Goal: Task Accomplishment & Management: Use online tool/utility

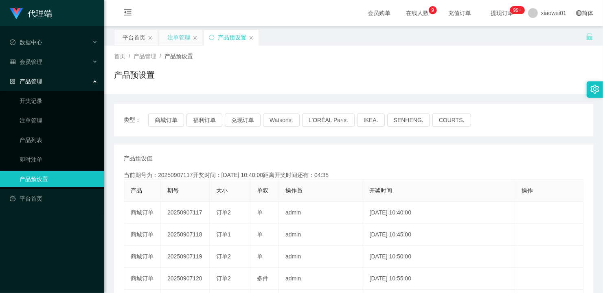
click at [170, 37] on div "注单管理" at bounding box center [178, 37] width 23 height 15
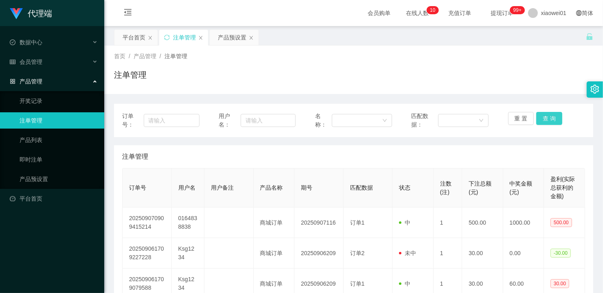
click at [542, 121] on button "查 询" at bounding box center [549, 118] width 26 height 13
click at [542, 121] on div "重 置 查 询" at bounding box center [546, 120] width 77 height 17
click at [543, 112] on button "查 询" at bounding box center [549, 118] width 26 height 13
click at [543, 112] on div "重 置 查 询" at bounding box center [546, 120] width 77 height 17
click at [543, 112] on button "查 询" at bounding box center [549, 118] width 26 height 13
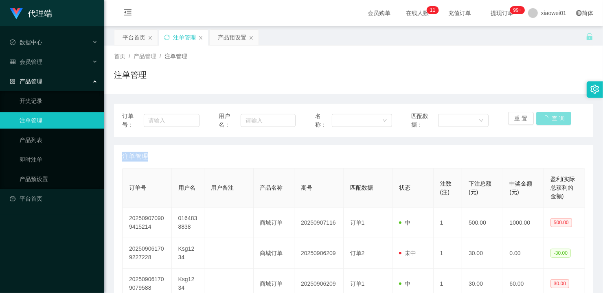
click at [543, 112] on div "重 置 查 询" at bounding box center [546, 120] width 77 height 17
click at [543, 112] on button "查 询" at bounding box center [549, 118] width 26 height 13
click at [543, 112] on div "重 置 查 询" at bounding box center [546, 120] width 77 height 17
click at [543, 112] on button "查 询" at bounding box center [549, 118] width 26 height 13
click at [547, 116] on button "查 询" at bounding box center [549, 118] width 26 height 13
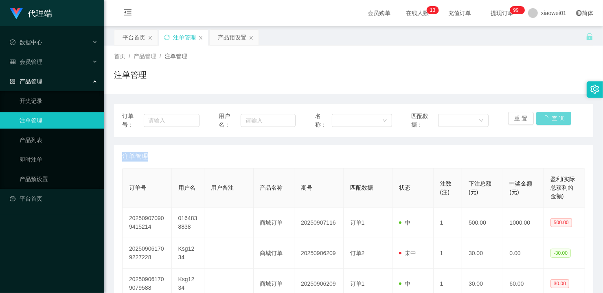
click at [547, 116] on div "重 置 查 询" at bounding box center [546, 120] width 77 height 17
click at [220, 39] on div "产品预设置" at bounding box center [232, 37] width 29 height 15
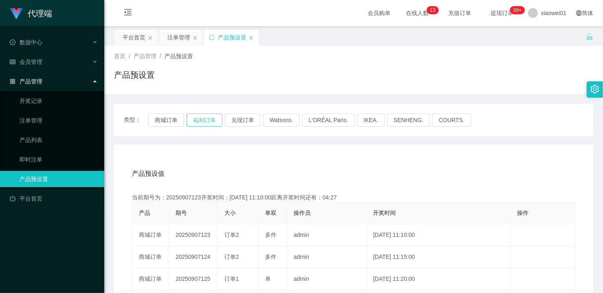
click at [205, 119] on button "福利订单" at bounding box center [205, 120] width 36 height 13
click at [247, 124] on button "兑现订单" at bounding box center [243, 120] width 36 height 13
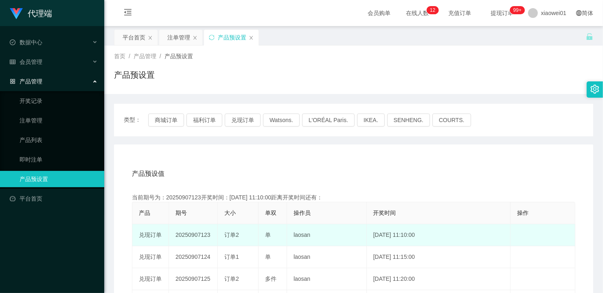
click at [195, 235] on td "20250907123" at bounding box center [193, 235] width 49 height 22
copy td "20250907123"
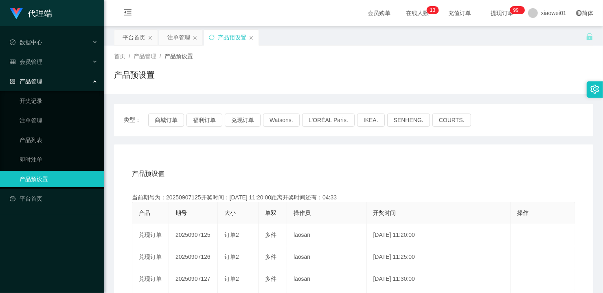
click at [164, 127] on div "类型： 商城订单 福利订单 兑现订单 Watsons. L'ORÉAL Paris. IKEA. [GEOGRAPHIC_DATA]. COURTS." at bounding box center [353, 120] width 479 height 33
click at [164, 123] on button "商城订单" at bounding box center [166, 120] width 36 height 13
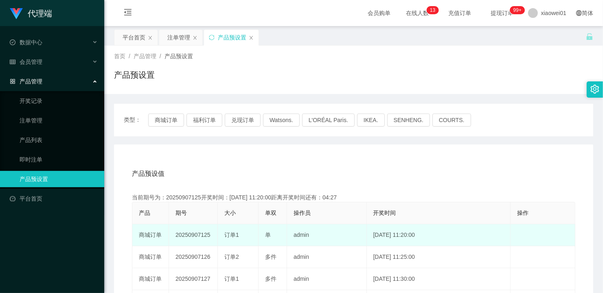
click at [190, 233] on td "20250907125" at bounding box center [193, 235] width 49 height 22
copy td "20250907125"
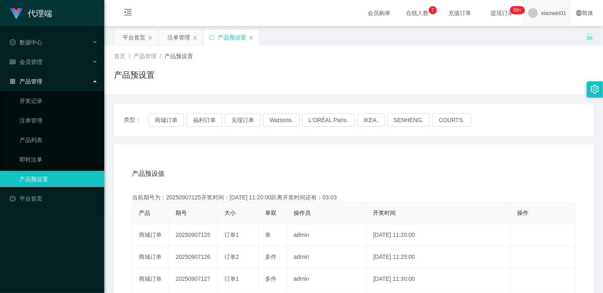
click at [546, 15] on span "xiaowei01" at bounding box center [553, 13] width 25 height 26
click at [538, 33] on span "退出登录" at bounding box center [540, 36] width 23 height 7
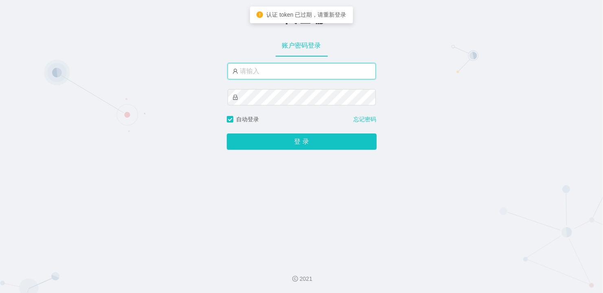
type input "xiaowei01"
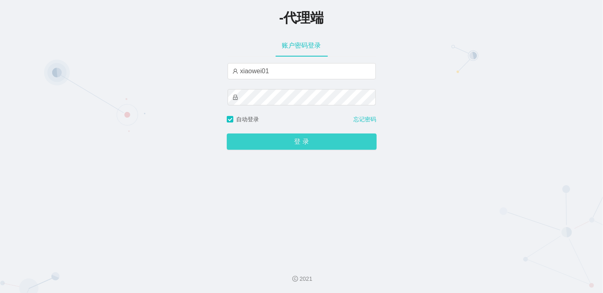
click at [294, 143] on button "登 录" at bounding box center [302, 142] width 150 height 16
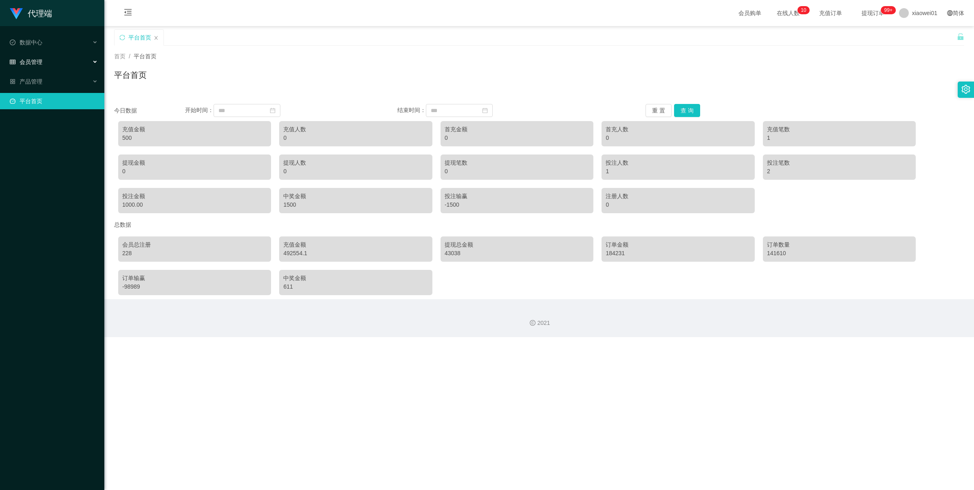
click at [53, 65] on div "会员管理" at bounding box center [52, 62] width 104 height 16
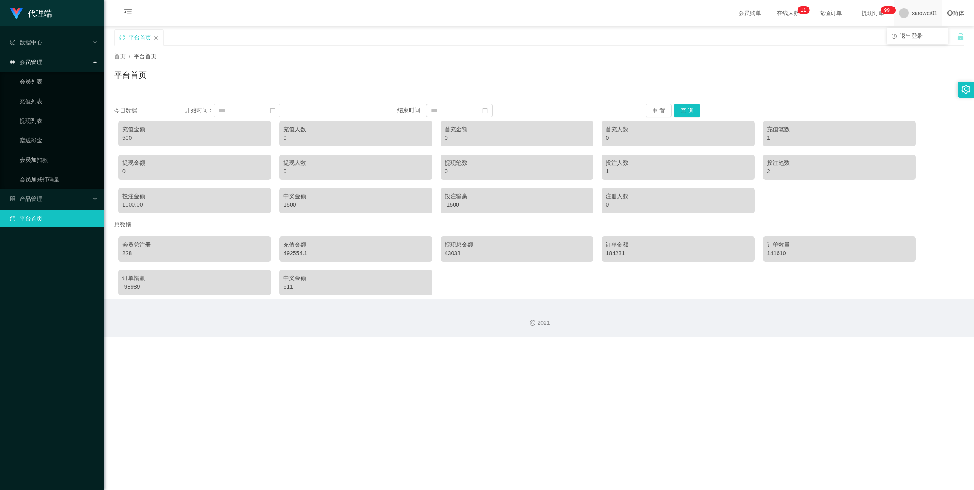
click at [914, 15] on span "xiaowei01" at bounding box center [924, 13] width 25 height 26
click at [909, 40] on li "退出登录" at bounding box center [916, 35] width 61 height 13
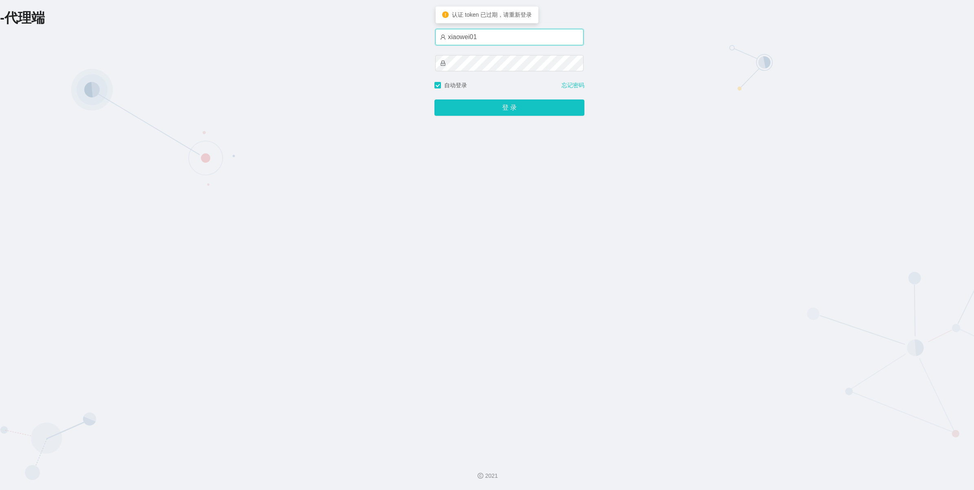
click at [486, 41] on input "xiaowei01" at bounding box center [509, 37] width 148 height 16
type input "xiaowei03"
click at [491, 108] on button "登 录" at bounding box center [509, 107] width 150 height 16
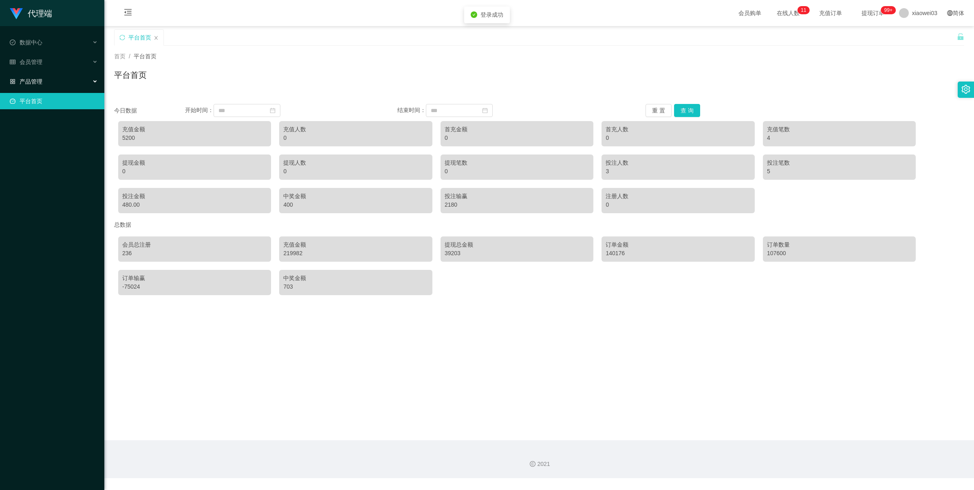
click at [53, 86] on div "产品管理" at bounding box center [52, 81] width 104 height 16
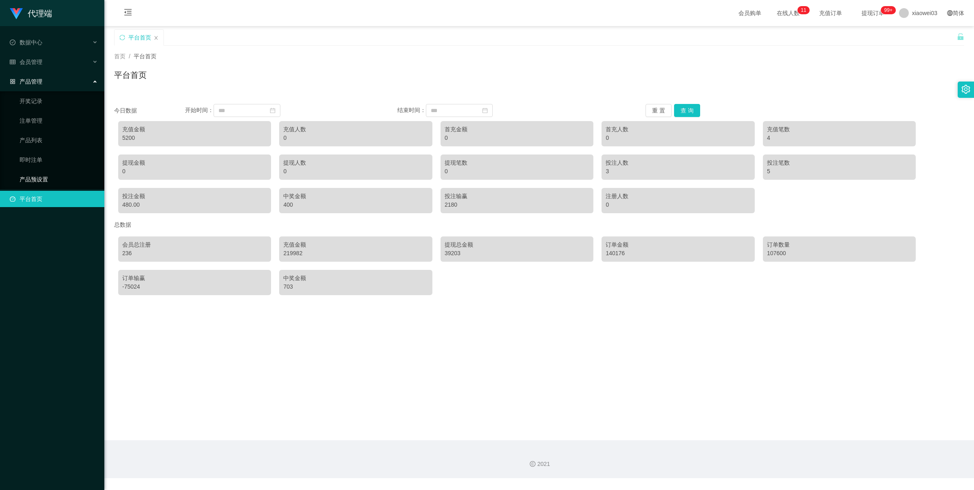
click at [35, 173] on link "产品预设置" at bounding box center [59, 179] width 78 height 16
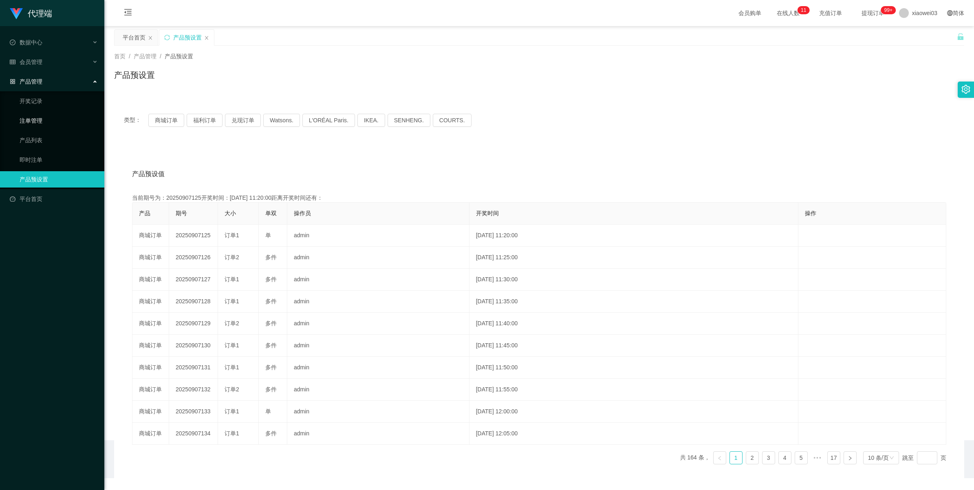
click at [35, 122] on link "注单管理" at bounding box center [59, 120] width 78 height 16
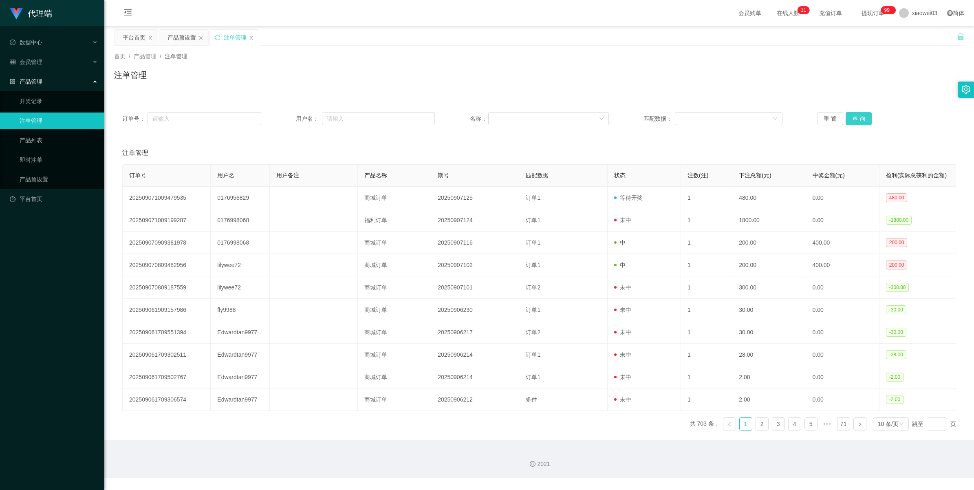
click at [862, 120] on button "查 询" at bounding box center [858, 118] width 26 height 13
click at [862, 120] on div "重 置 查 询" at bounding box center [886, 118] width 139 height 13
click at [862, 120] on button "查 询" at bounding box center [858, 118] width 26 height 13
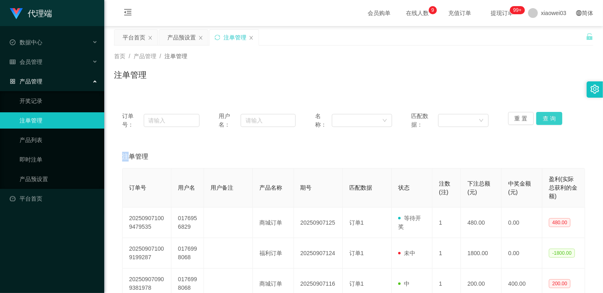
click at [545, 117] on button "查 询" at bounding box center [549, 118] width 26 height 13
click at [545, 117] on div "重 置 查 询" at bounding box center [546, 120] width 77 height 17
click at [541, 17] on span "xiaowei03" at bounding box center [553, 13] width 25 height 26
click at [534, 34] on span "退出登录" at bounding box center [540, 36] width 23 height 7
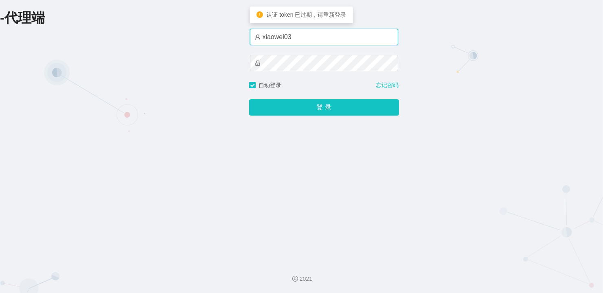
click at [335, 29] on input "xiaowei03" at bounding box center [324, 37] width 148 height 16
type input "xiaowei02"
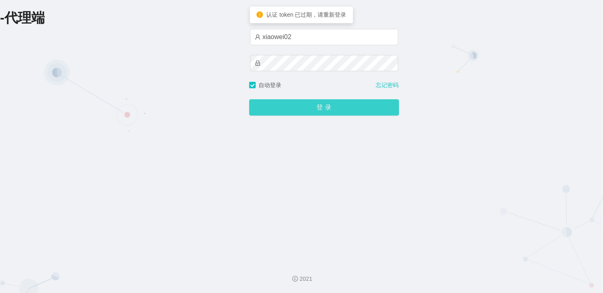
click at [321, 114] on button "登 录" at bounding box center [324, 107] width 150 height 16
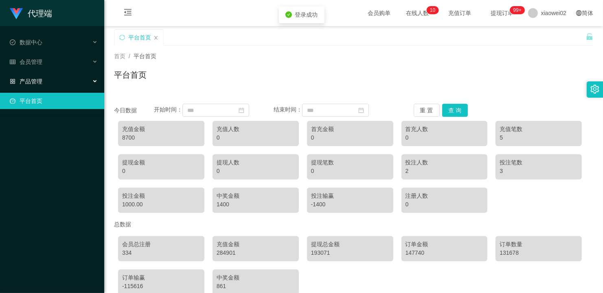
click at [47, 78] on div "产品管理" at bounding box center [52, 81] width 104 height 16
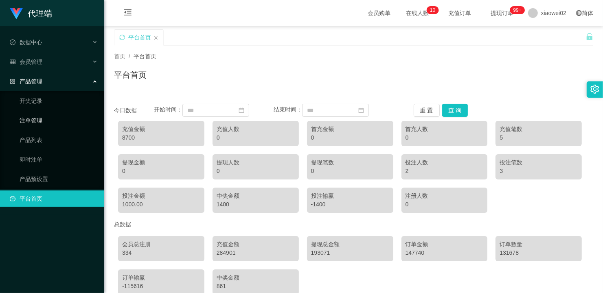
click at [27, 117] on link "注单管理" at bounding box center [59, 120] width 78 height 16
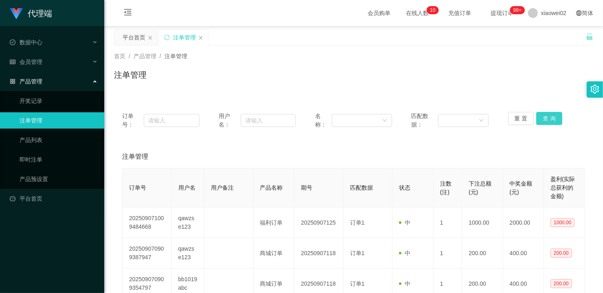
click at [546, 119] on button "查 询" at bounding box center [549, 118] width 26 height 13
click at [546, 119] on div "重 置 查 询" at bounding box center [546, 120] width 77 height 17
click at [546, 119] on button "查 询" at bounding box center [549, 118] width 26 height 13
click at [546, 119] on div "重 置 查 询" at bounding box center [546, 120] width 77 height 17
click at [546, 119] on button "查 询" at bounding box center [549, 118] width 26 height 13
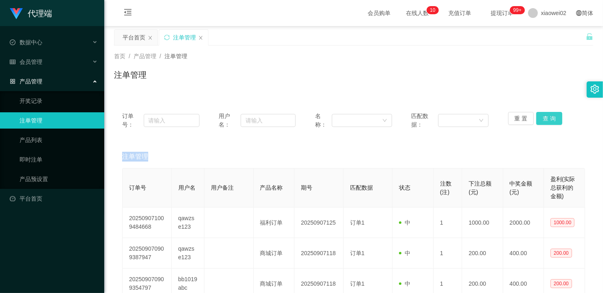
click at [546, 119] on div "重 置 查 询" at bounding box center [546, 120] width 77 height 17
click at [546, 119] on button "查 询" at bounding box center [549, 118] width 26 height 13
click at [546, 119] on div "重 置 查 询" at bounding box center [546, 120] width 77 height 17
click at [546, 119] on button "查 询" at bounding box center [549, 118] width 26 height 13
click at [546, 119] on div "重 置 查 询" at bounding box center [546, 120] width 77 height 17
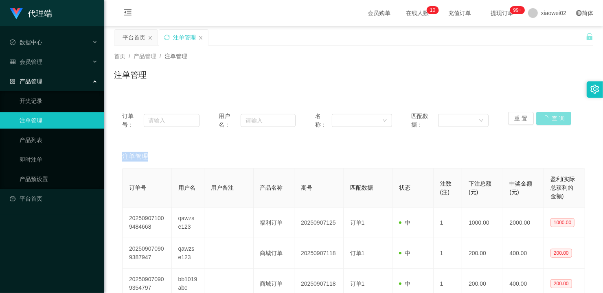
click at [546, 119] on button "查 询" at bounding box center [553, 118] width 35 height 13
click at [546, 119] on div "重 置 查 询" at bounding box center [546, 120] width 77 height 17
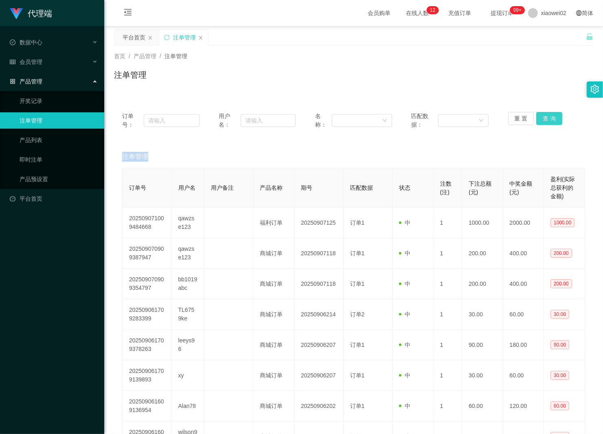
click at [544, 119] on button "查 询" at bounding box center [549, 118] width 26 height 13
click at [544, 119] on div "重 置 查 询" at bounding box center [546, 120] width 77 height 17
click at [544, 119] on button "查 询" at bounding box center [549, 118] width 26 height 13
click at [544, 119] on div "重 置 查 询" at bounding box center [546, 120] width 77 height 17
click at [544, 119] on button "查 询" at bounding box center [549, 118] width 26 height 13
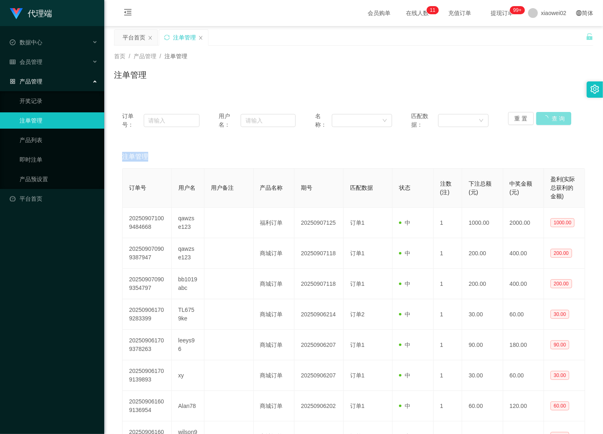
click at [544, 119] on div "重 置 查 询" at bounding box center [546, 120] width 77 height 17
click at [544, 119] on button "查 询" at bounding box center [549, 118] width 26 height 13
click at [544, 119] on div "重 置 查 询" at bounding box center [546, 120] width 77 height 17
click at [544, 119] on button "查 询" at bounding box center [549, 118] width 26 height 13
click at [544, 119] on div "重 置 查 询" at bounding box center [546, 120] width 77 height 17
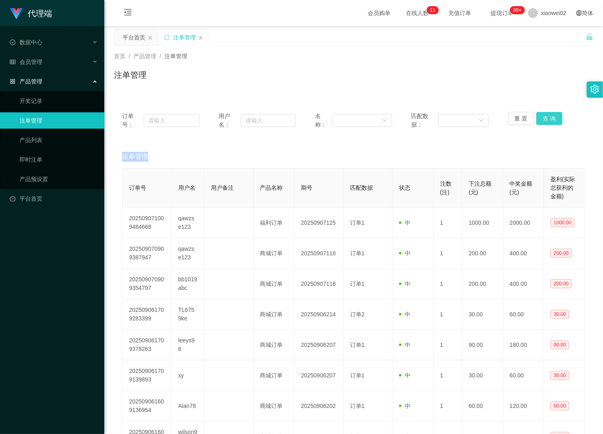
click at [544, 119] on button "查 询" at bounding box center [549, 118] width 26 height 13
click at [541, 11] on span "xiaowei02" at bounding box center [553, 13] width 25 height 26
click at [537, 31] on li "退出登录" at bounding box center [546, 35] width 61 height 13
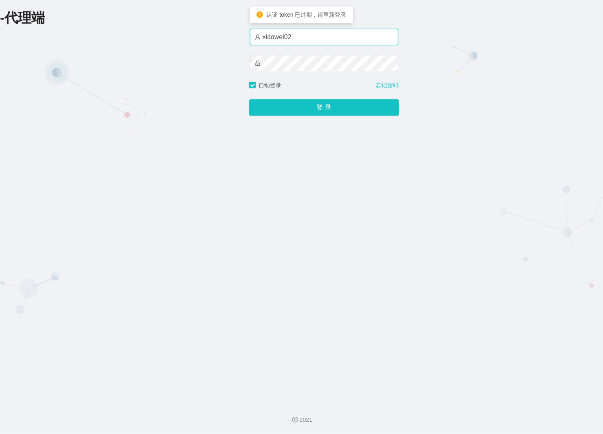
click at [319, 35] on input "xiaowei02" at bounding box center [324, 37] width 148 height 16
type input "xiaowei03"
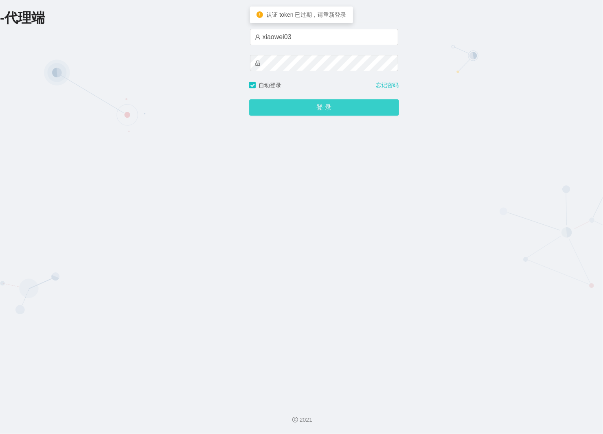
click at [290, 109] on button "登 录" at bounding box center [324, 107] width 150 height 16
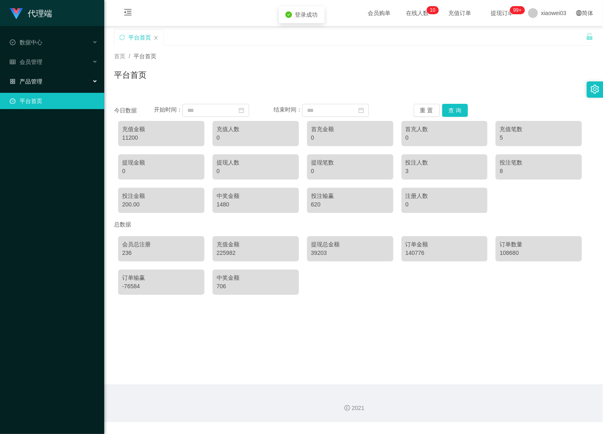
click at [28, 84] on span "产品管理" at bounding box center [26, 81] width 33 height 7
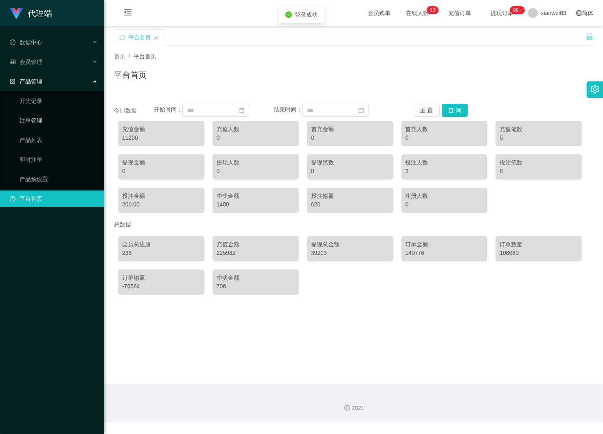
click at [29, 118] on link "注单管理" at bounding box center [59, 120] width 78 height 16
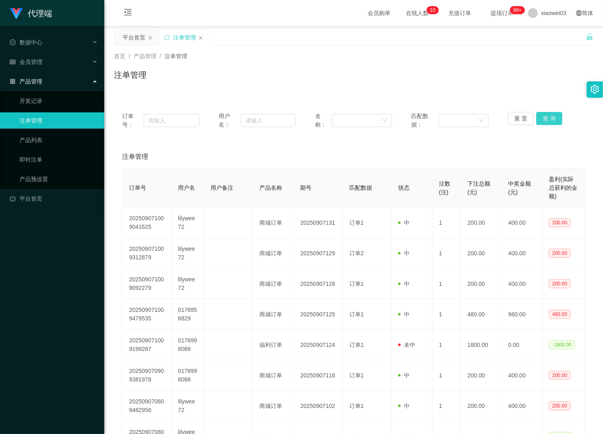
click at [551, 119] on button "查 询" at bounding box center [549, 118] width 26 height 13
click at [551, 119] on div "重 置 查 询" at bounding box center [546, 120] width 77 height 17
click at [551, 119] on button "查 询" at bounding box center [549, 118] width 26 height 13
click at [551, 119] on div "重 置 查 询" at bounding box center [546, 120] width 77 height 17
click at [551, 119] on button "查 询" at bounding box center [553, 118] width 35 height 13
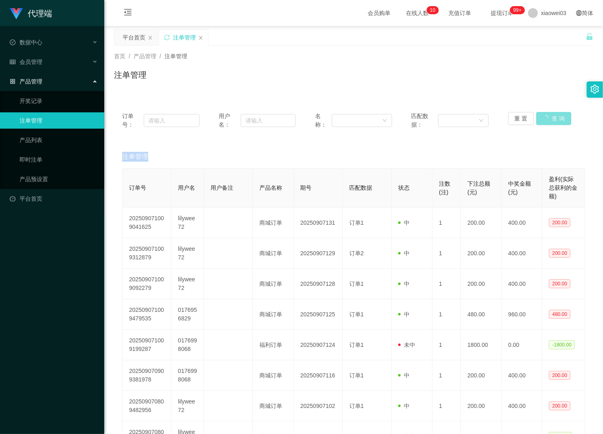
click at [551, 119] on div "重 置 查 询" at bounding box center [546, 120] width 77 height 17
click at [551, 119] on button "查 询" at bounding box center [549, 118] width 26 height 13
click at [551, 119] on div "重 置 查 询" at bounding box center [546, 120] width 77 height 17
click at [551, 119] on button "查 询" at bounding box center [549, 118] width 26 height 13
click at [551, 119] on div "重 置 查 询" at bounding box center [546, 120] width 77 height 17
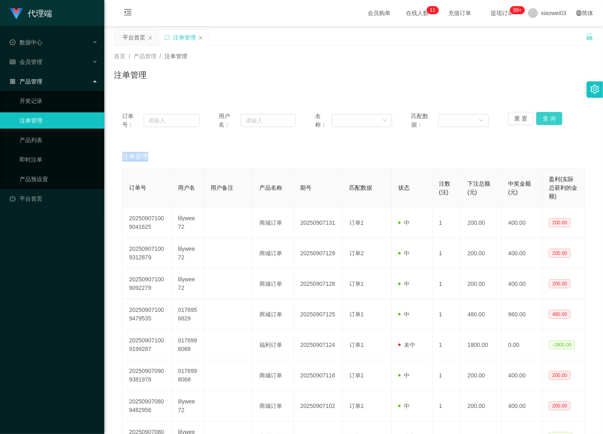
click at [543, 115] on button "查 询" at bounding box center [549, 118] width 26 height 13
click at [543, 115] on div "重 置 查 询" at bounding box center [546, 120] width 77 height 17
click at [543, 115] on button "查 询" at bounding box center [549, 118] width 26 height 13
click at [543, 115] on div "重 置 查 询" at bounding box center [546, 120] width 77 height 17
click at [543, 115] on button "查 询" at bounding box center [549, 118] width 26 height 13
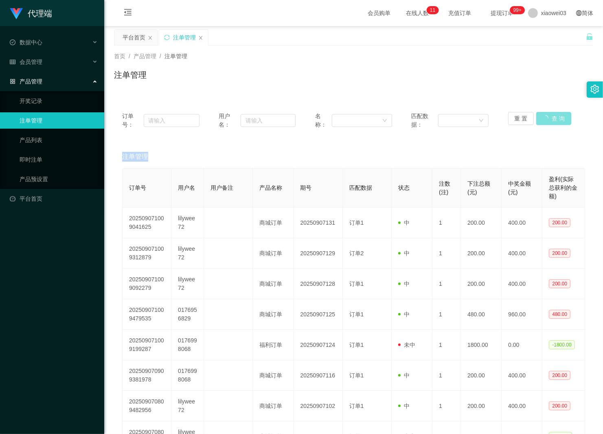
click at [543, 115] on div "重 置 查 询" at bounding box center [546, 120] width 77 height 17
click at [543, 115] on button "查 询" at bounding box center [549, 118] width 26 height 13
click at [543, 115] on div "重 置 查 询" at bounding box center [546, 120] width 77 height 17
click at [543, 115] on button "查 询" at bounding box center [549, 118] width 26 height 13
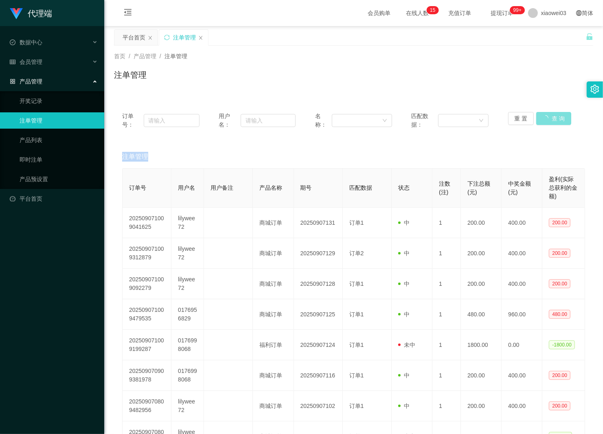
click at [543, 115] on div "重 置 查 询" at bounding box center [546, 120] width 77 height 17
click at [543, 115] on button "查 询" at bounding box center [549, 118] width 26 height 13
click at [543, 115] on div "重 置 查 询" at bounding box center [546, 120] width 77 height 17
click at [543, 115] on button "查 询" at bounding box center [549, 118] width 26 height 13
click at [543, 115] on div "重 置 查 询" at bounding box center [546, 120] width 77 height 17
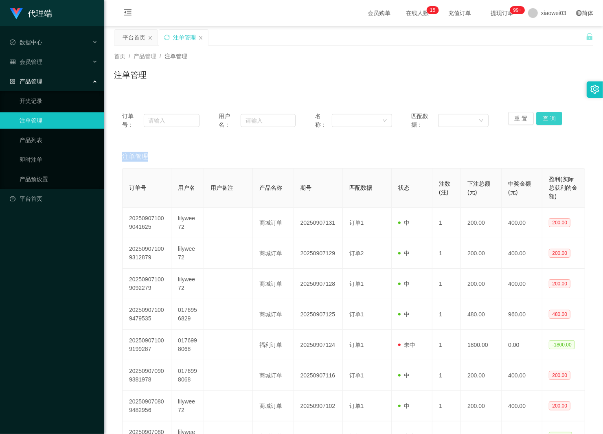
click at [543, 115] on button "查 询" at bounding box center [549, 118] width 26 height 13
click at [543, 115] on div "重 置 查 询" at bounding box center [546, 120] width 77 height 17
click at [543, 115] on button "查 询" at bounding box center [549, 118] width 26 height 13
click at [543, 115] on div "重 置 查 询" at bounding box center [546, 120] width 77 height 17
click at [543, 115] on button "查 询" at bounding box center [549, 118] width 26 height 13
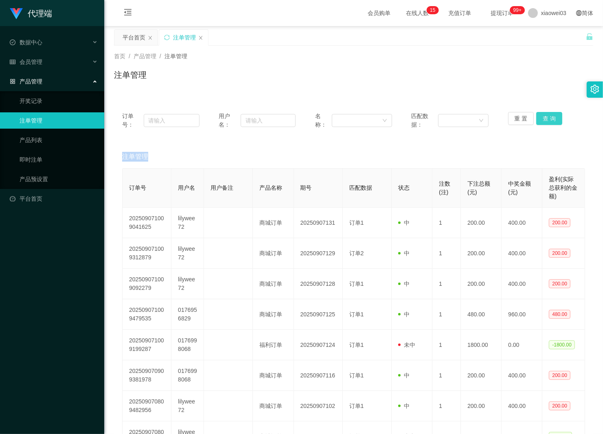
click at [543, 115] on button "查 询" at bounding box center [549, 118] width 26 height 13
click at [464, 56] on div "首页 / 产品管理 / 注单管理 /" at bounding box center [353, 56] width 479 height 9
click at [553, 120] on button "查 询" at bounding box center [549, 118] width 26 height 13
click at [553, 120] on div "重 置 查 询" at bounding box center [546, 120] width 77 height 17
click at [553, 120] on button "查 询" at bounding box center [549, 118] width 26 height 13
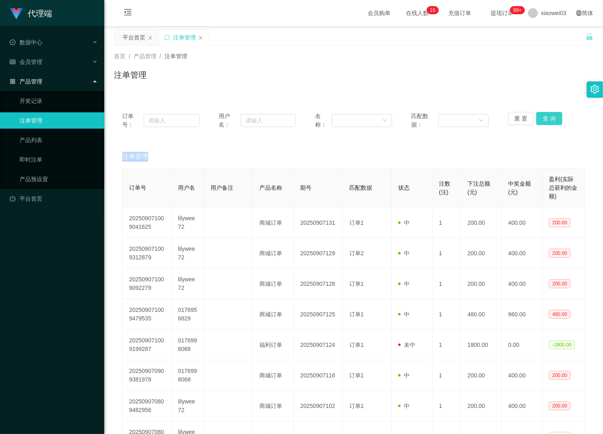
click at [553, 120] on div "重 置 查 询" at bounding box center [546, 120] width 77 height 17
drag, startPoint x: 553, startPoint y: 120, endPoint x: 546, endPoint y: 117, distance: 7.1
click at [546, 117] on button "查 询" at bounding box center [549, 118] width 26 height 13
click at [546, 117] on div "重 置 查 询" at bounding box center [546, 120] width 77 height 17
click at [546, 117] on button "查 询" at bounding box center [549, 118] width 26 height 13
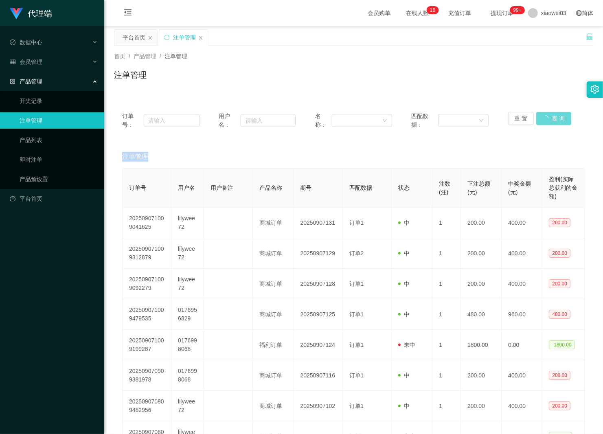
click at [546, 117] on div "重 置 查 询" at bounding box center [546, 120] width 77 height 17
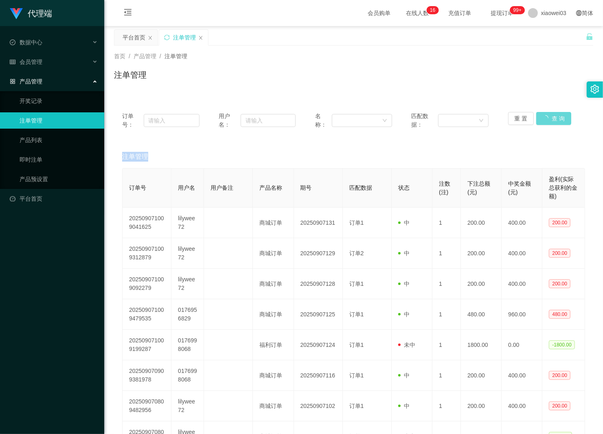
click at [546, 117] on div "重 置 查 询" at bounding box center [546, 120] width 77 height 17
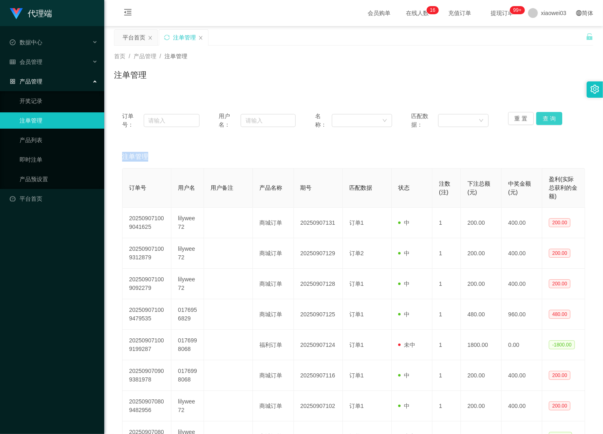
click at [546, 117] on button "查 询" at bounding box center [549, 118] width 26 height 13
click at [546, 117] on div "重 置 查 询" at bounding box center [546, 120] width 77 height 17
click at [546, 117] on button "查 询" at bounding box center [549, 118] width 26 height 13
click at [546, 117] on div "重 置 查 询" at bounding box center [546, 120] width 77 height 17
click at [546, 117] on button "查 询" at bounding box center [549, 118] width 26 height 13
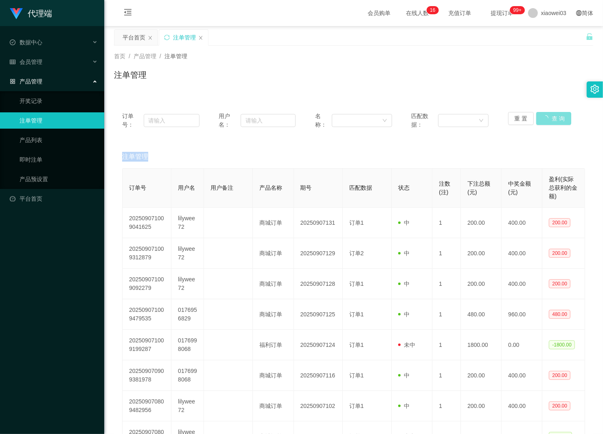
click at [546, 117] on div "重 置 查 询" at bounding box center [546, 120] width 77 height 17
click at [546, 117] on button "查 询" at bounding box center [549, 118] width 26 height 13
click at [546, 117] on div "重 置 查 询" at bounding box center [546, 120] width 77 height 17
click at [546, 117] on button "查 询" at bounding box center [549, 118] width 26 height 13
click at [546, 117] on div "重 置 查 询" at bounding box center [546, 120] width 77 height 17
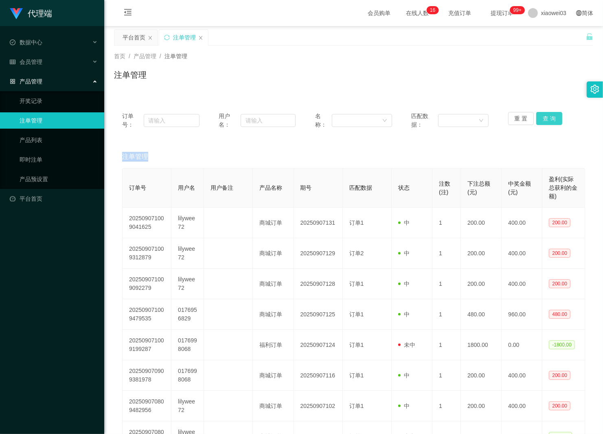
click at [546, 117] on button "查 询" at bounding box center [549, 118] width 26 height 13
click at [546, 117] on div "重 置 查 询" at bounding box center [546, 120] width 77 height 17
click at [546, 117] on button "查 询" at bounding box center [549, 118] width 26 height 13
click at [546, 117] on div "重 置 查 询" at bounding box center [546, 120] width 77 height 17
click at [546, 117] on button "查 询" at bounding box center [549, 118] width 26 height 13
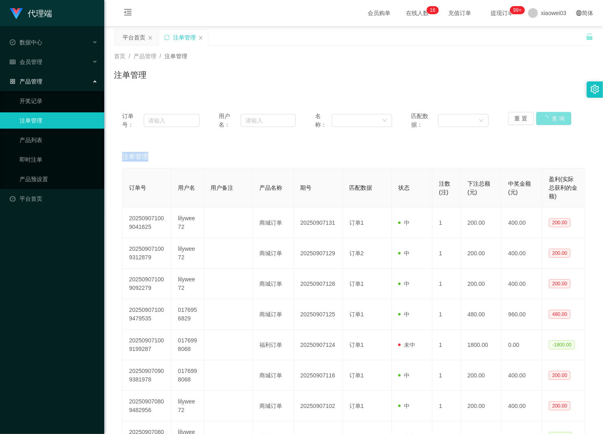
click at [546, 117] on div "重 置 查 询" at bounding box center [546, 120] width 77 height 17
click at [546, 117] on button "查 询" at bounding box center [549, 118] width 26 height 13
click at [546, 117] on div "重 置 查 询" at bounding box center [546, 120] width 77 height 17
click at [546, 117] on button "查 询" at bounding box center [549, 118] width 26 height 13
click at [546, 117] on div "重 置 查 询" at bounding box center [546, 120] width 77 height 17
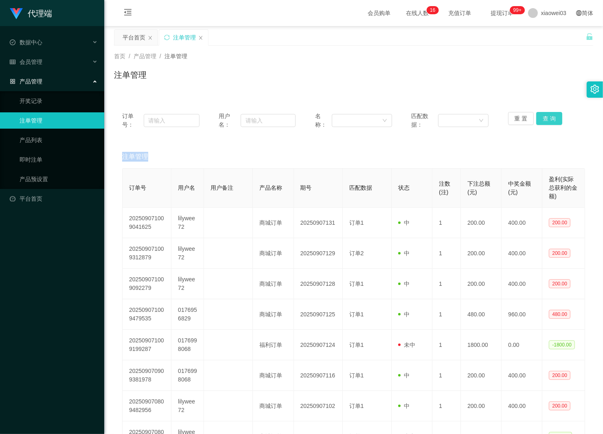
click at [546, 117] on button "查 询" at bounding box center [549, 118] width 26 height 13
click at [546, 117] on div "重 置 查 询" at bounding box center [546, 120] width 77 height 17
click at [546, 117] on button "查 询" at bounding box center [549, 118] width 26 height 13
click at [546, 117] on div "重 置 查 询" at bounding box center [546, 120] width 77 height 17
click at [546, 117] on button "查 询" at bounding box center [549, 118] width 26 height 13
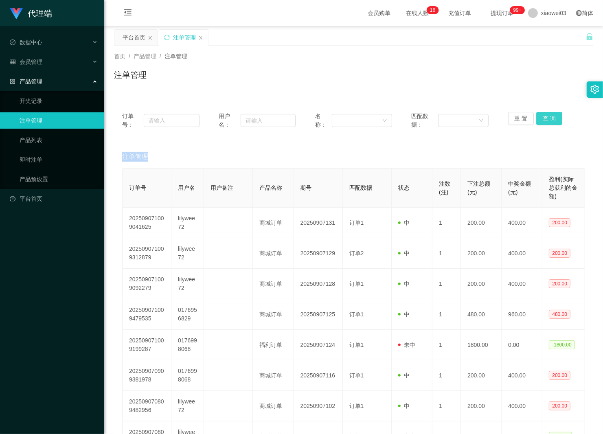
click at [546, 117] on div "重 置 查 询" at bounding box center [546, 120] width 77 height 17
click at [546, 117] on button "查 询" at bounding box center [549, 118] width 26 height 13
click at [546, 117] on div "重 置 查 询" at bounding box center [546, 120] width 77 height 17
click at [546, 117] on button "查 询" at bounding box center [549, 118] width 26 height 13
click at [546, 117] on div "重 置 查 询" at bounding box center [546, 120] width 77 height 17
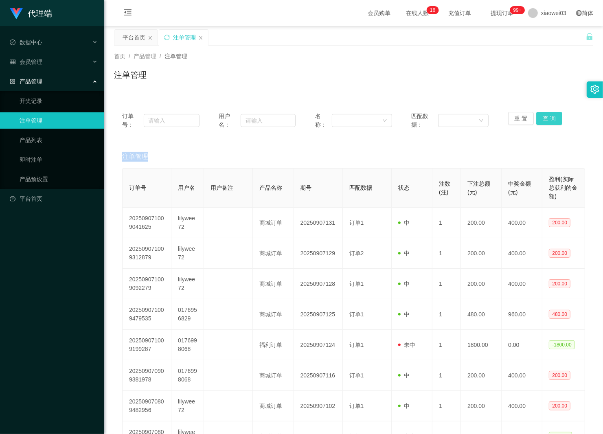
click at [546, 117] on button "查 询" at bounding box center [549, 118] width 26 height 13
click at [546, 117] on div "重 置 查 询" at bounding box center [546, 120] width 77 height 17
click at [546, 117] on button "查 询" at bounding box center [549, 118] width 26 height 13
click at [546, 117] on div "重 置 查 询" at bounding box center [546, 120] width 77 height 17
click at [546, 117] on button "查 询" at bounding box center [549, 118] width 26 height 13
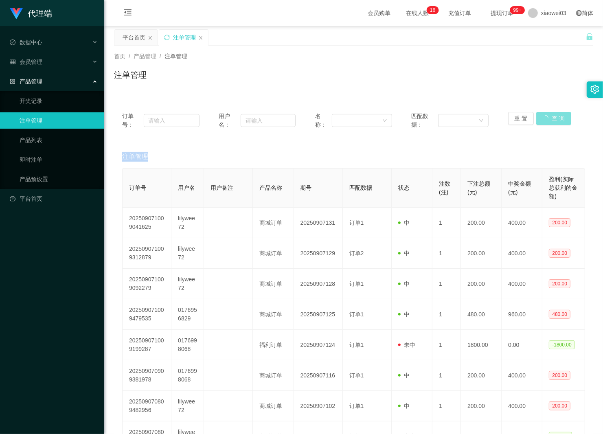
click at [546, 117] on div "重 置 查 询" at bounding box center [546, 120] width 77 height 17
click at [546, 117] on button "查 询" at bounding box center [549, 118] width 26 height 13
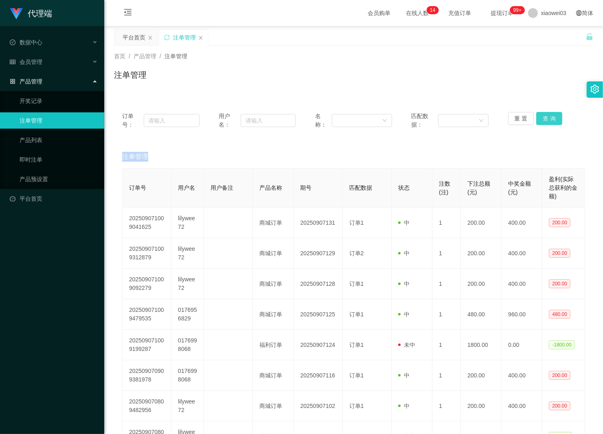
click at [546, 117] on button "查 询" at bounding box center [549, 118] width 26 height 13
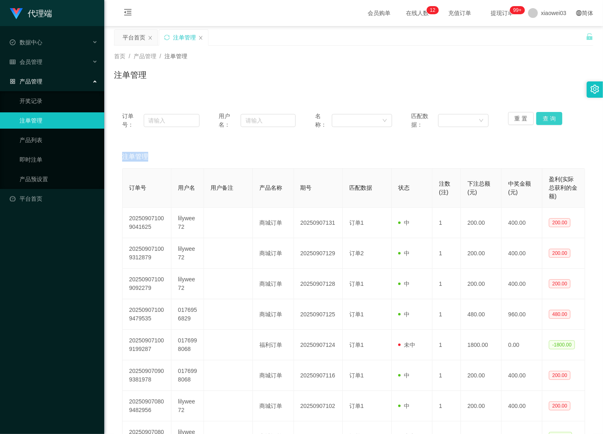
click at [546, 117] on div "重 置 查 询" at bounding box center [546, 120] width 77 height 17
click at [546, 117] on button "查 询" at bounding box center [549, 118] width 26 height 13
click at [546, 117] on div "重 置 查 询" at bounding box center [546, 120] width 77 height 17
click at [546, 117] on button "查 询" at bounding box center [549, 118] width 26 height 13
click at [546, 117] on div "重 置 查 询" at bounding box center [546, 120] width 77 height 17
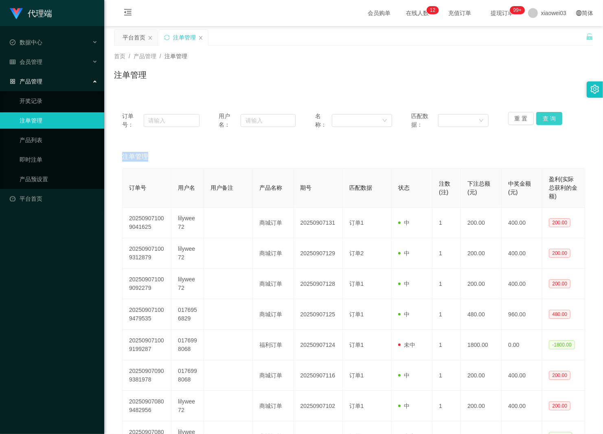
click at [546, 117] on button "查 询" at bounding box center [549, 118] width 26 height 13
click at [546, 117] on div "重 置 查 询" at bounding box center [546, 120] width 77 height 17
click at [546, 117] on button "查 询" at bounding box center [549, 118] width 26 height 13
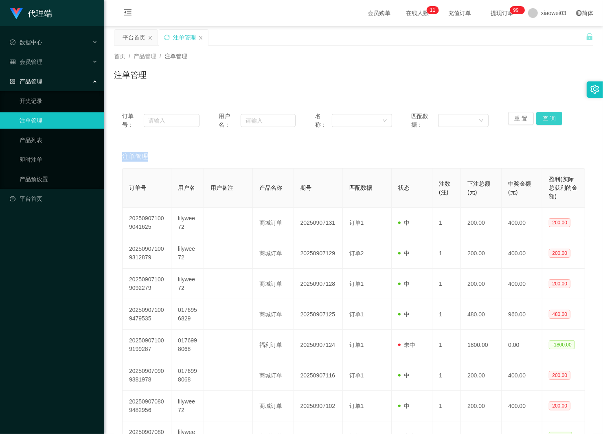
click at [546, 117] on button "查 询" at bounding box center [549, 118] width 26 height 13
click at [546, 117] on div "重 置 查 询" at bounding box center [546, 120] width 77 height 17
click at [546, 117] on button "查 询" at bounding box center [549, 118] width 26 height 13
click at [546, 117] on div "重 置 查 询" at bounding box center [546, 120] width 77 height 17
click at [546, 117] on button "查 询" at bounding box center [549, 118] width 26 height 13
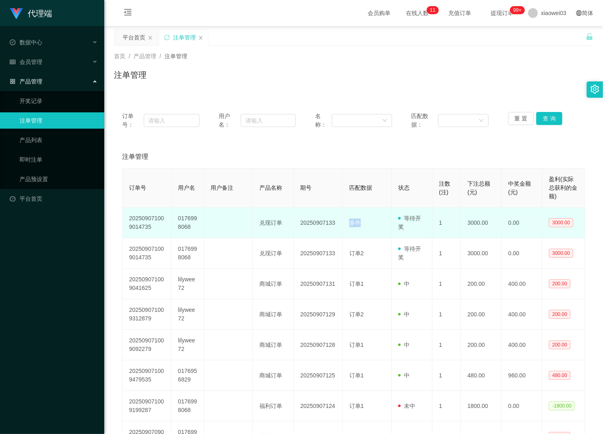
drag, startPoint x: 351, startPoint y: 223, endPoint x: 358, endPoint y: 224, distance: 6.6
click at [358, 224] on span "多件" at bounding box center [354, 223] width 11 height 7
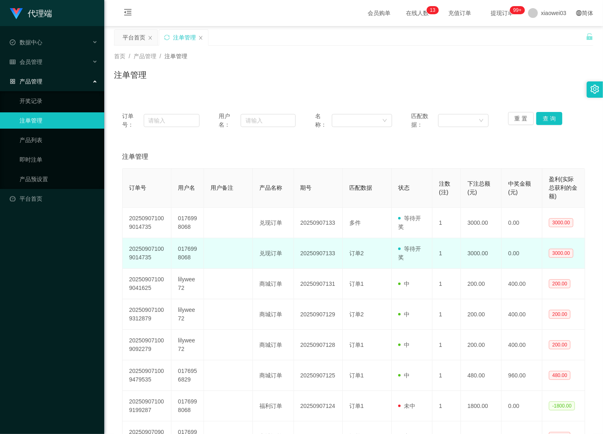
drag, startPoint x: 358, startPoint y: 224, endPoint x: 362, endPoint y: 259, distance: 34.9
click at [362, 259] on td "订单2" at bounding box center [367, 253] width 49 height 31
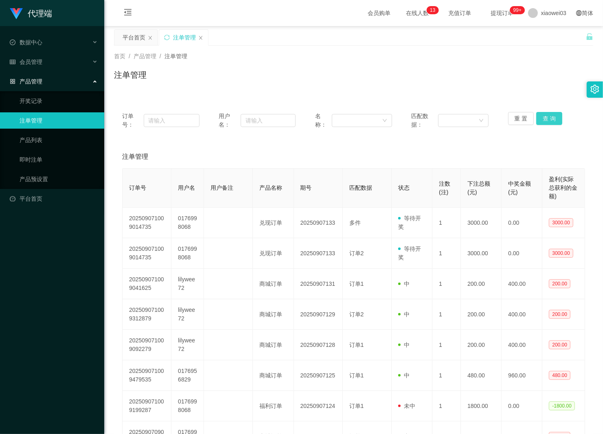
click at [545, 117] on button "查 询" at bounding box center [549, 118] width 26 height 13
click at [545, 117] on div "重 置 查 询" at bounding box center [546, 120] width 77 height 17
click at [545, 117] on button "查 询" at bounding box center [549, 118] width 26 height 13
click at [545, 117] on div "重 置 查 询" at bounding box center [546, 120] width 77 height 17
click at [545, 117] on button "查 询" at bounding box center [549, 118] width 26 height 13
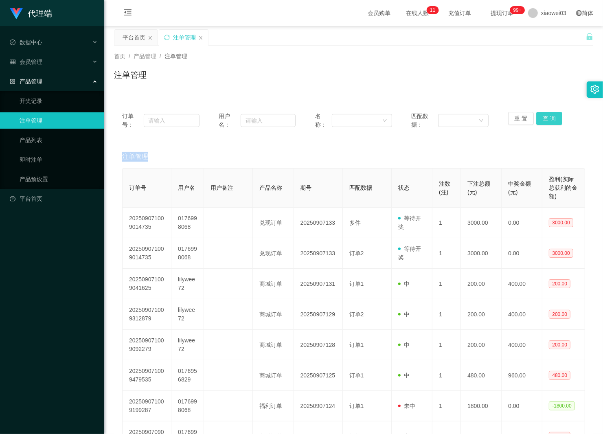
click at [539, 118] on button "查 询" at bounding box center [549, 118] width 26 height 13
click at [25, 60] on span "会员管理" at bounding box center [26, 62] width 33 height 7
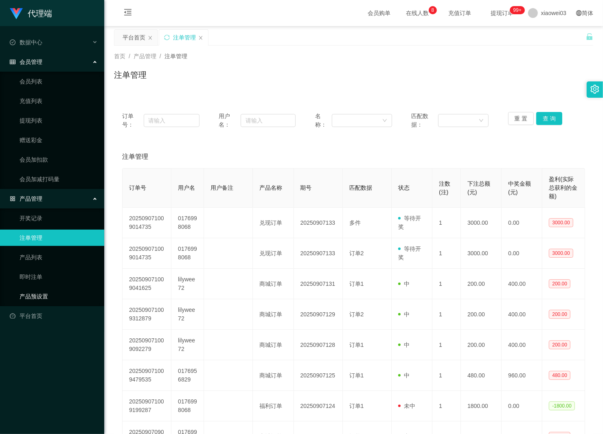
click at [26, 294] on link "产品预设置" at bounding box center [59, 296] width 78 height 16
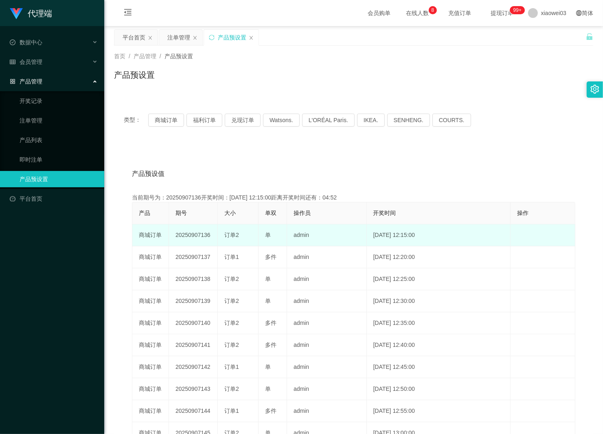
click at [189, 231] on td "20250907136" at bounding box center [193, 235] width 49 height 22
copy td "20250907136"
